Goal: Obtain resource: Obtain resource

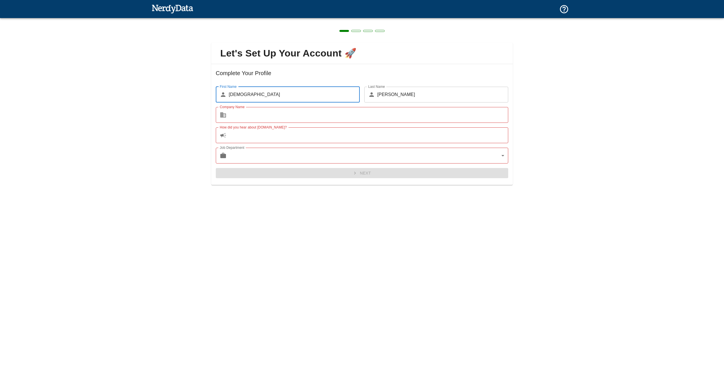
click at [302, 122] on input "Company Name" at bounding box center [369, 115] width 280 height 16
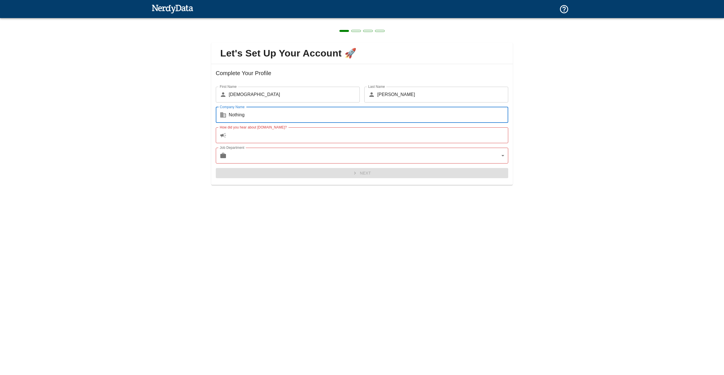
type input "Nothing"
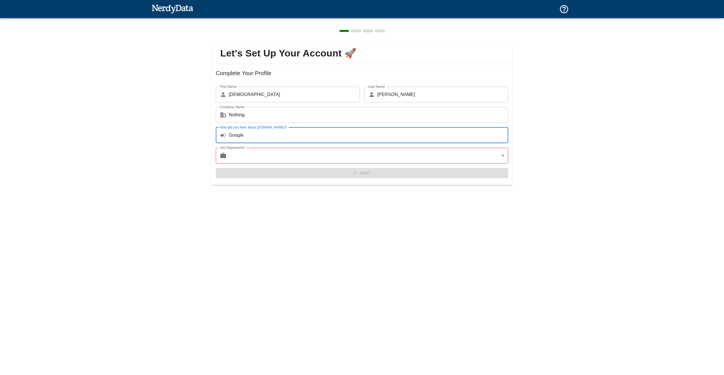
type input "Google"
click at [357, 20] on body "Technologies Domains Pricing Products Create a Report Create a list of websites…" at bounding box center [362, 10] width 724 height 20
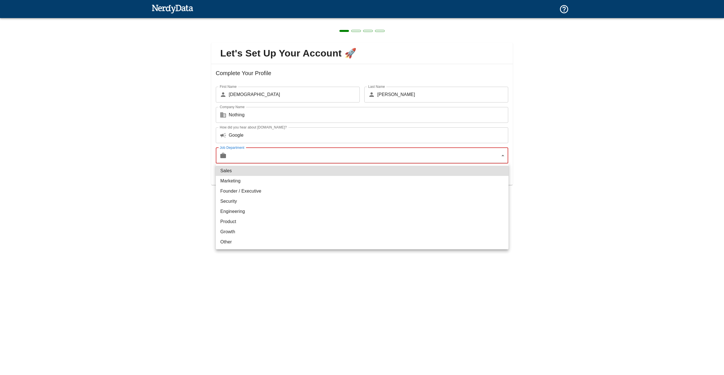
click at [231, 240] on li "Other" at bounding box center [362, 242] width 293 height 10
type input "other"
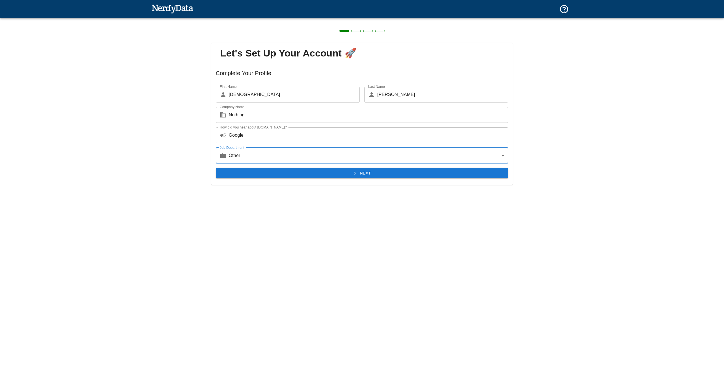
click at [286, 174] on button "Next" at bounding box center [362, 173] width 293 height 10
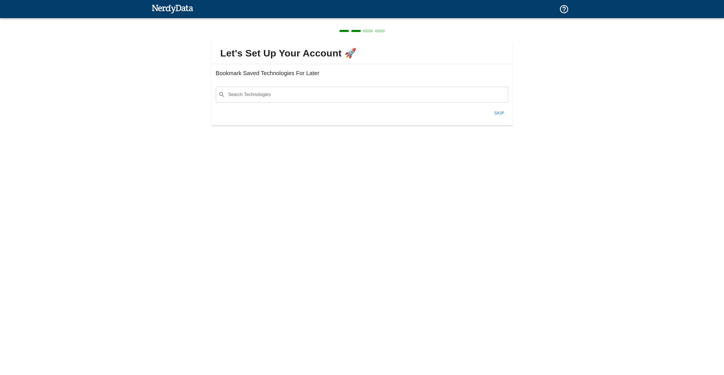
click at [500, 111] on button "Skip" at bounding box center [499, 113] width 18 height 12
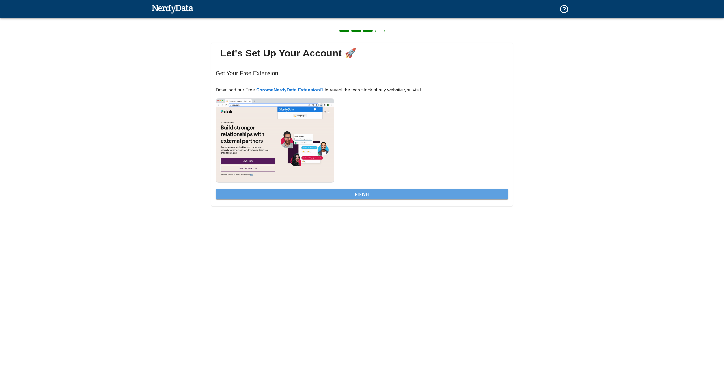
click at [363, 192] on button "Finish" at bounding box center [362, 194] width 293 height 10
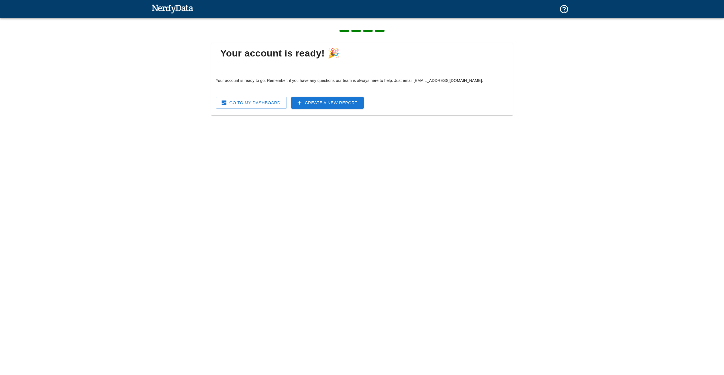
click at [274, 107] on link "Go To My Dashboard" at bounding box center [251, 103] width 71 height 12
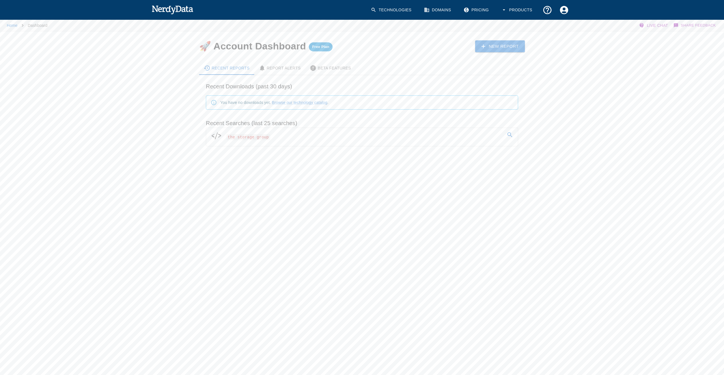
click at [265, 136] on span "the storage group" at bounding box center [248, 137] width 44 height 6
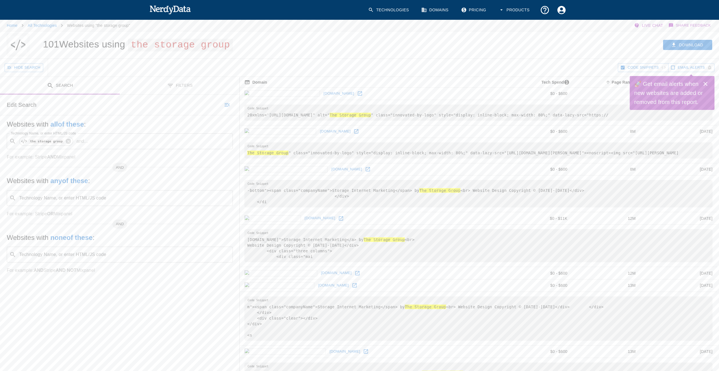
click at [705, 84] on icon "Close" at bounding box center [706, 84] width 4 height 4
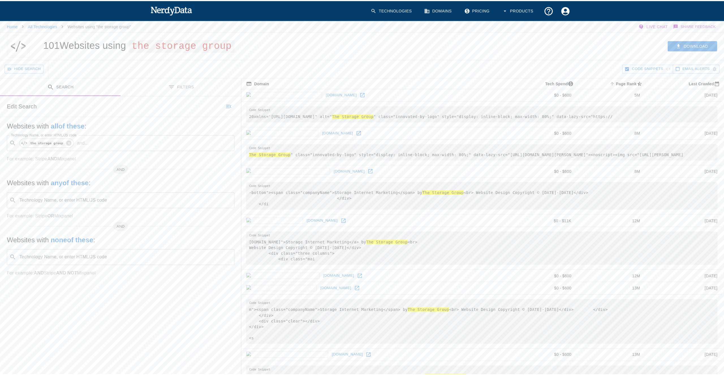
scroll to position [3, 0]
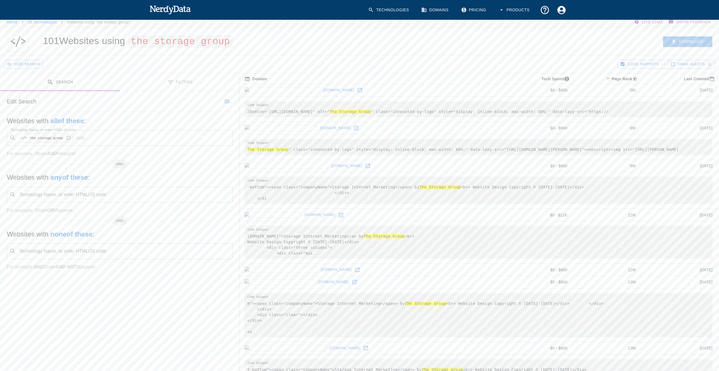
click at [700, 43] on button "Download" at bounding box center [687, 41] width 49 height 10
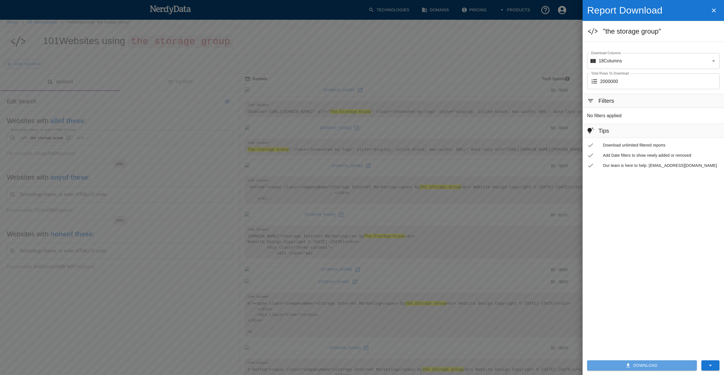
click at [665, 364] on button "Download" at bounding box center [642, 366] width 110 height 10
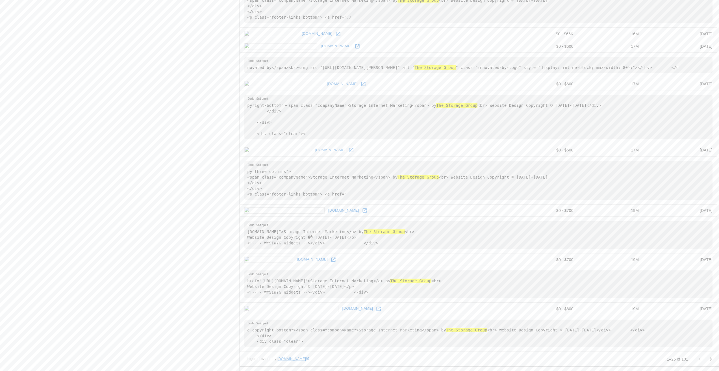
scroll to position [950, 0]
click at [255, 221] on pre "[DOMAIN_NAME]">Storage Internet Marketing</a> by The Storage Group <br> Website…" at bounding box center [479, 234] width 468 height 27
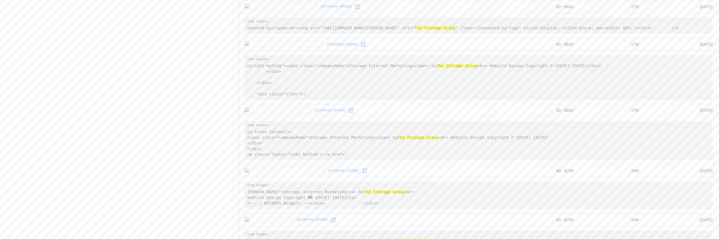
scroll to position [1082, 0]
